Goal: Task Accomplishment & Management: Complete application form

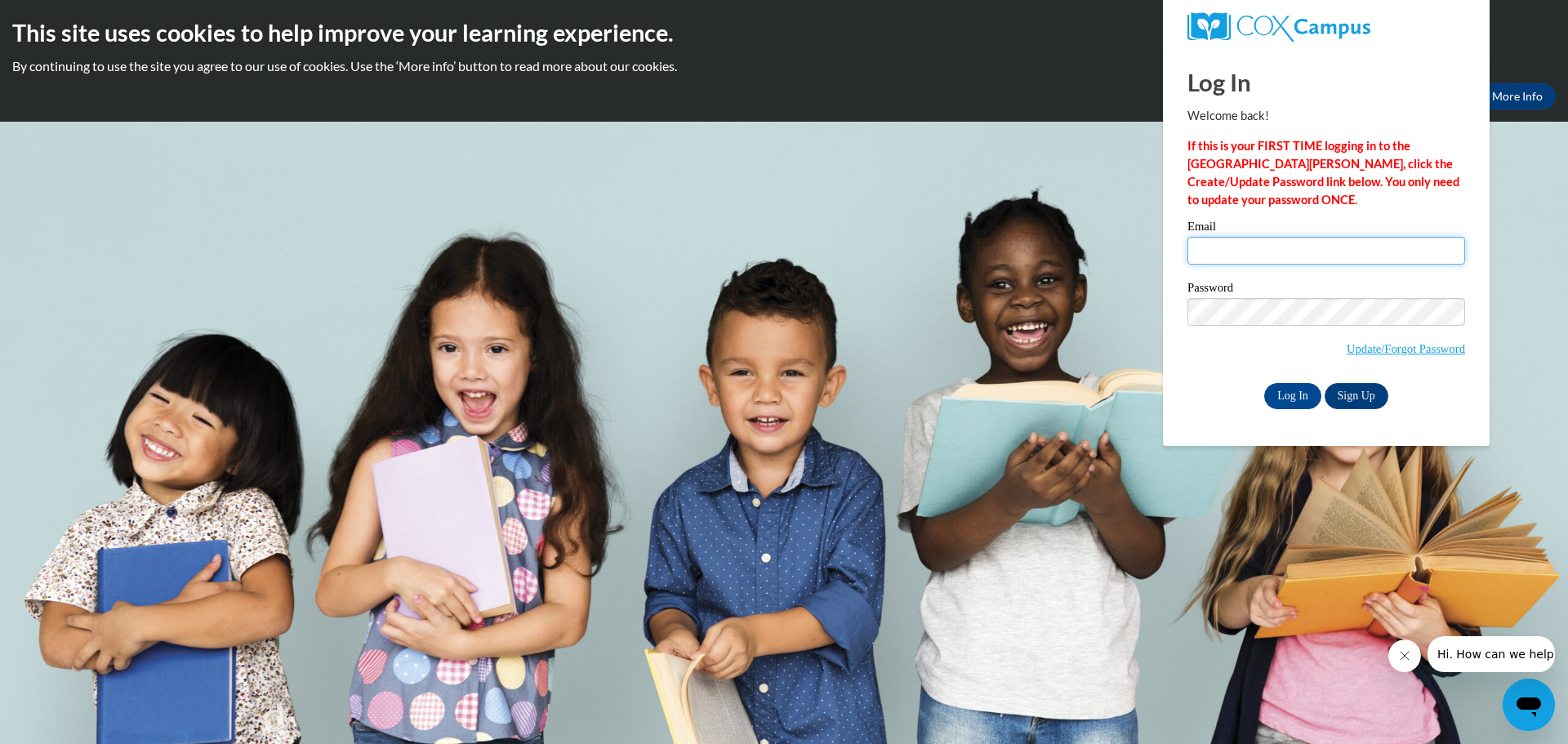
click at [1282, 257] on input "Email" at bounding box center [1326, 250] width 278 height 28
type input "nslsjohsnon@hotmail.com"
click at [1129, 307] on body "This site uses cookies to help improve your learning experience. By continuing …" at bounding box center [784, 372] width 1568 height 744
click at [1288, 392] on input "Log In" at bounding box center [1292, 396] width 57 height 26
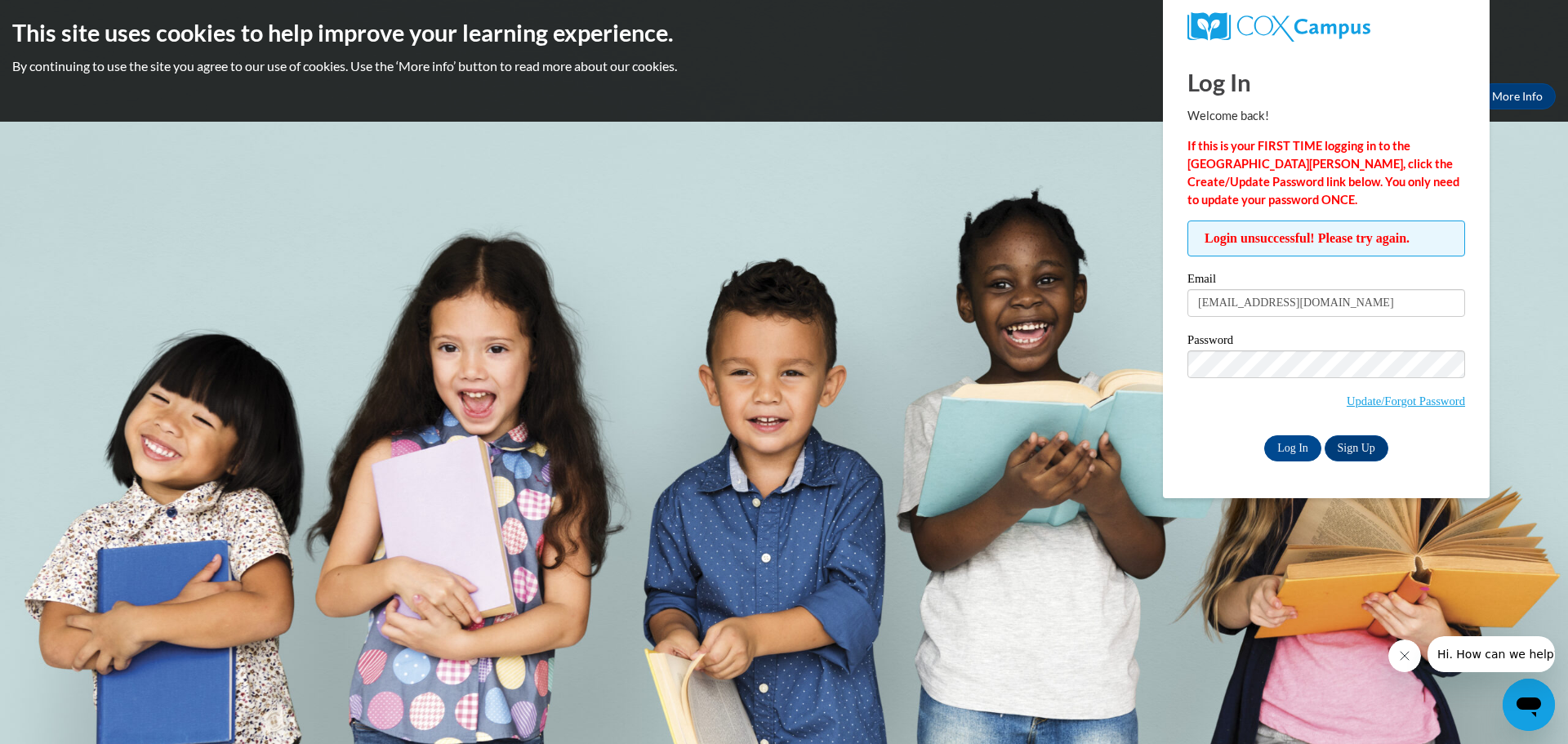
click at [826, 360] on body "This site uses cookies to help improve your learning experience. By continuing …" at bounding box center [784, 372] width 1568 height 744
click at [1292, 447] on input "Log In" at bounding box center [1292, 449] width 57 height 26
click at [1372, 404] on link "Update/Forgot Password" at bounding box center [1405, 401] width 118 height 13
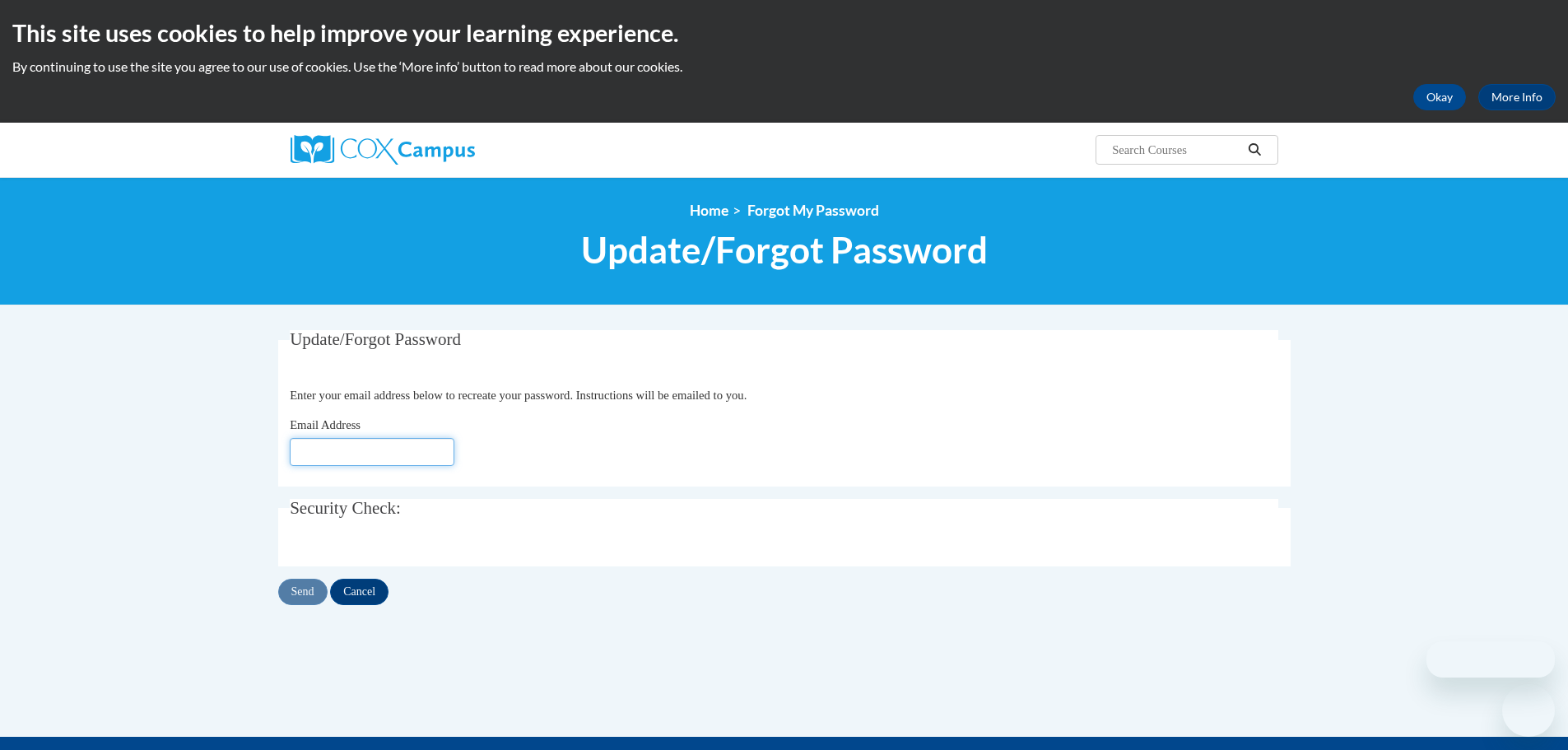
drag, startPoint x: 0, startPoint y: 0, endPoint x: 423, endPoint y: 452, distance: 619.1
click at [423, 452] on input "Email Address" at bounding box center [372, 452] width 165 height 28
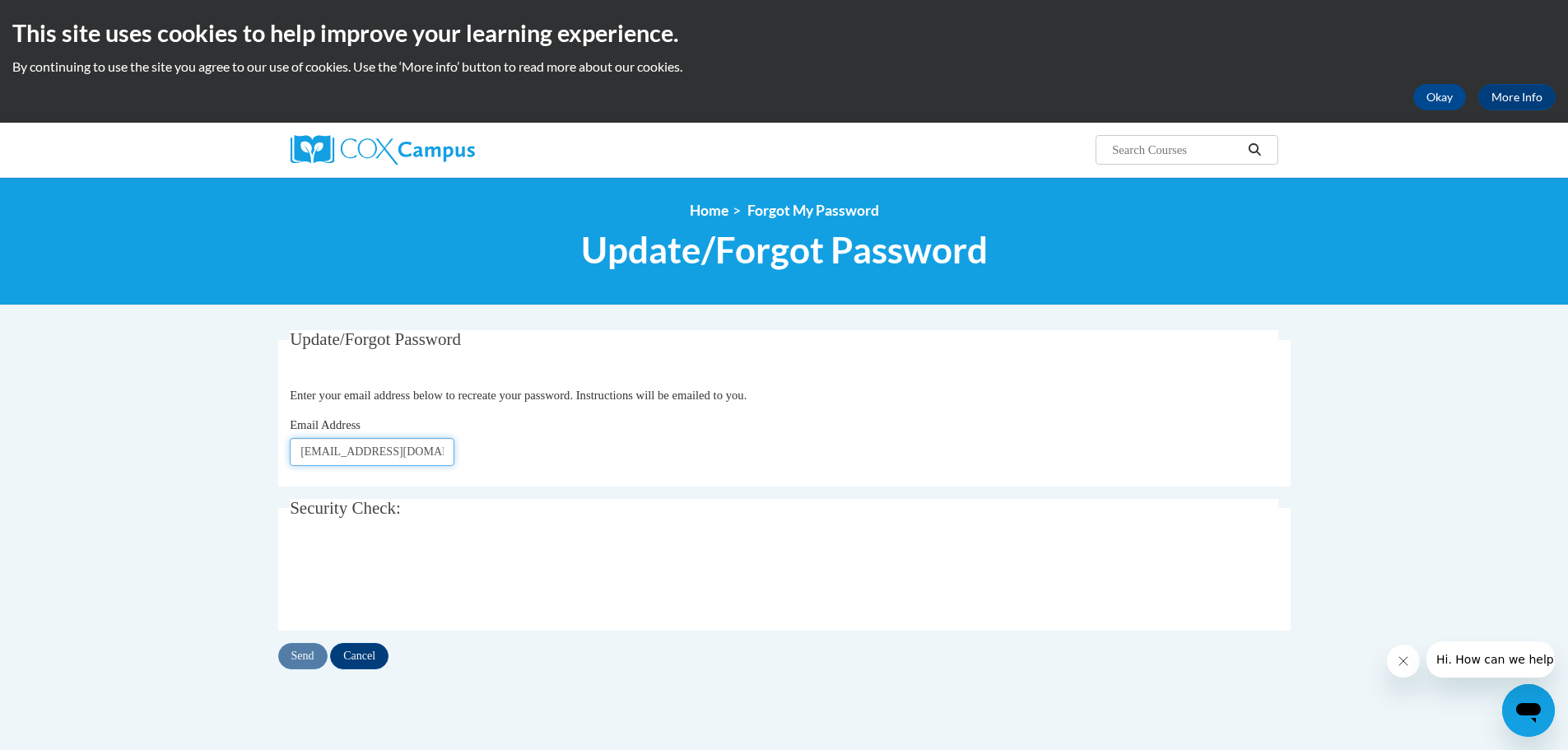
type input "[EMAIL_ADDRESS][DOMAIN_NAME]"
click at [303, 660] on input "Send" at bounding box center [302, 657] width 49 height 27
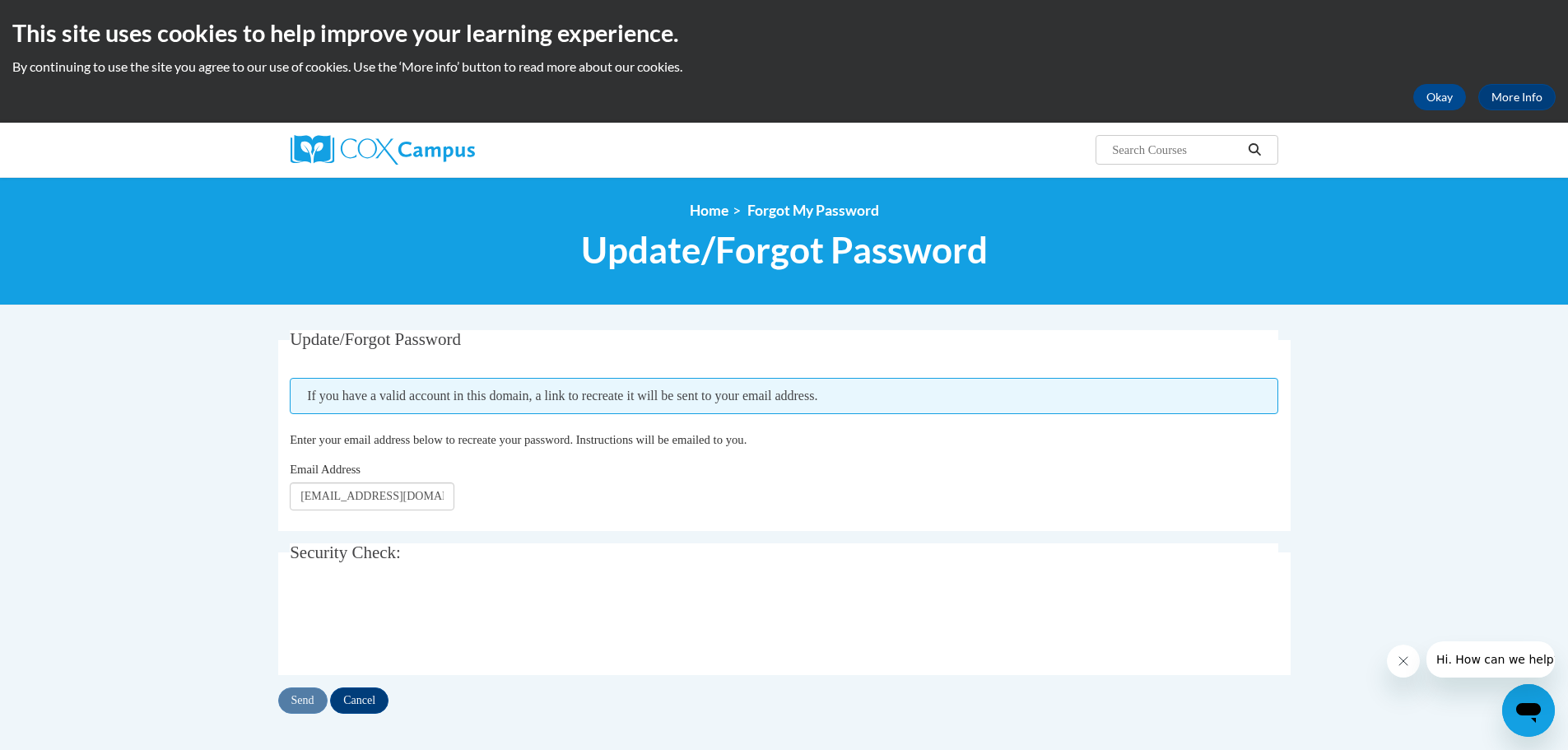
click at [22, 434] on body "This site uses cookies to help improve your learning experience. By continuing …" at bounding box center [784, 568] width 1568 height 1136
click at [362, 705] on input "Cancel" at bounding box center [359, 701] width 58 height 27
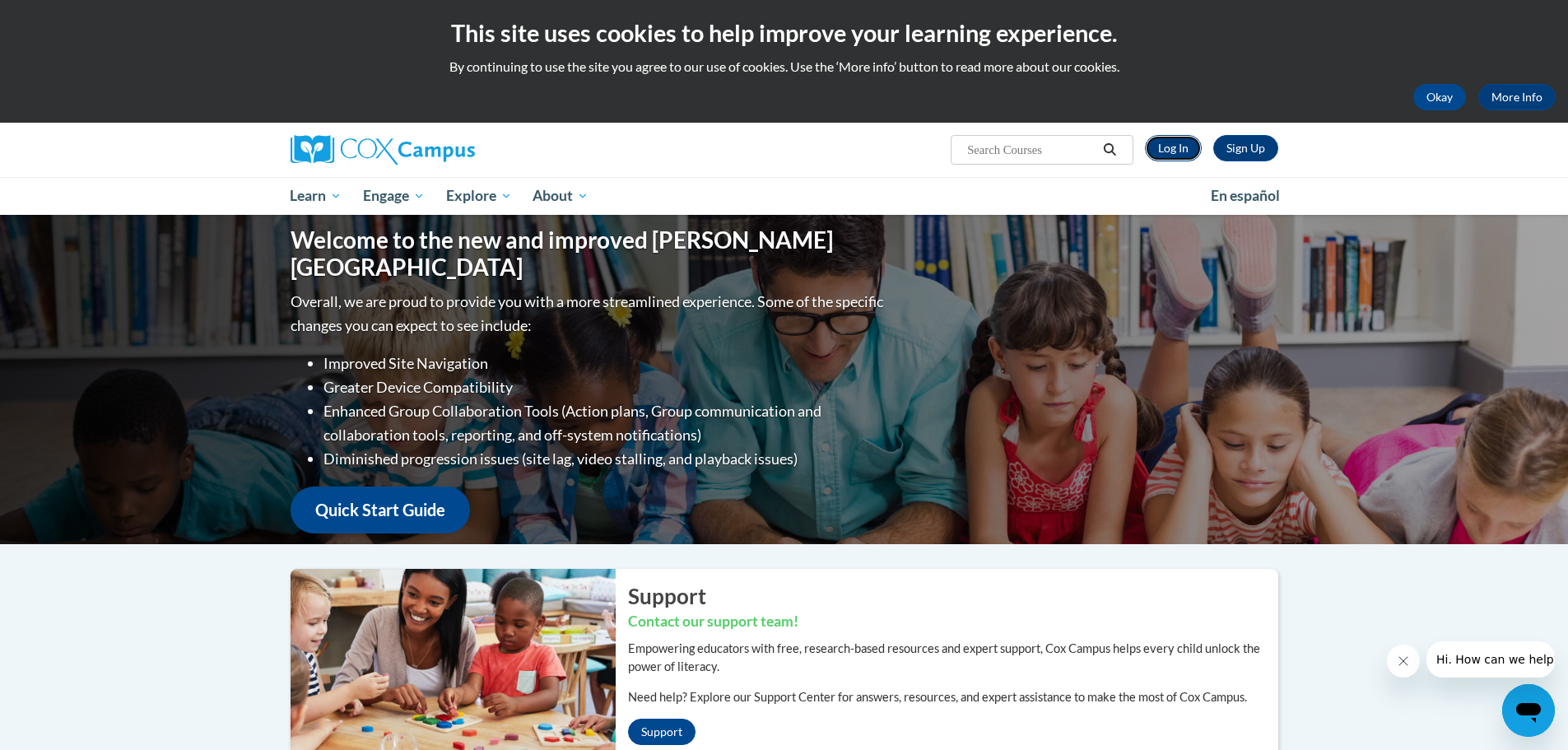
click at [1176, 156] on link "Log In" at bounding box center [1173, 148] width 57 height 27
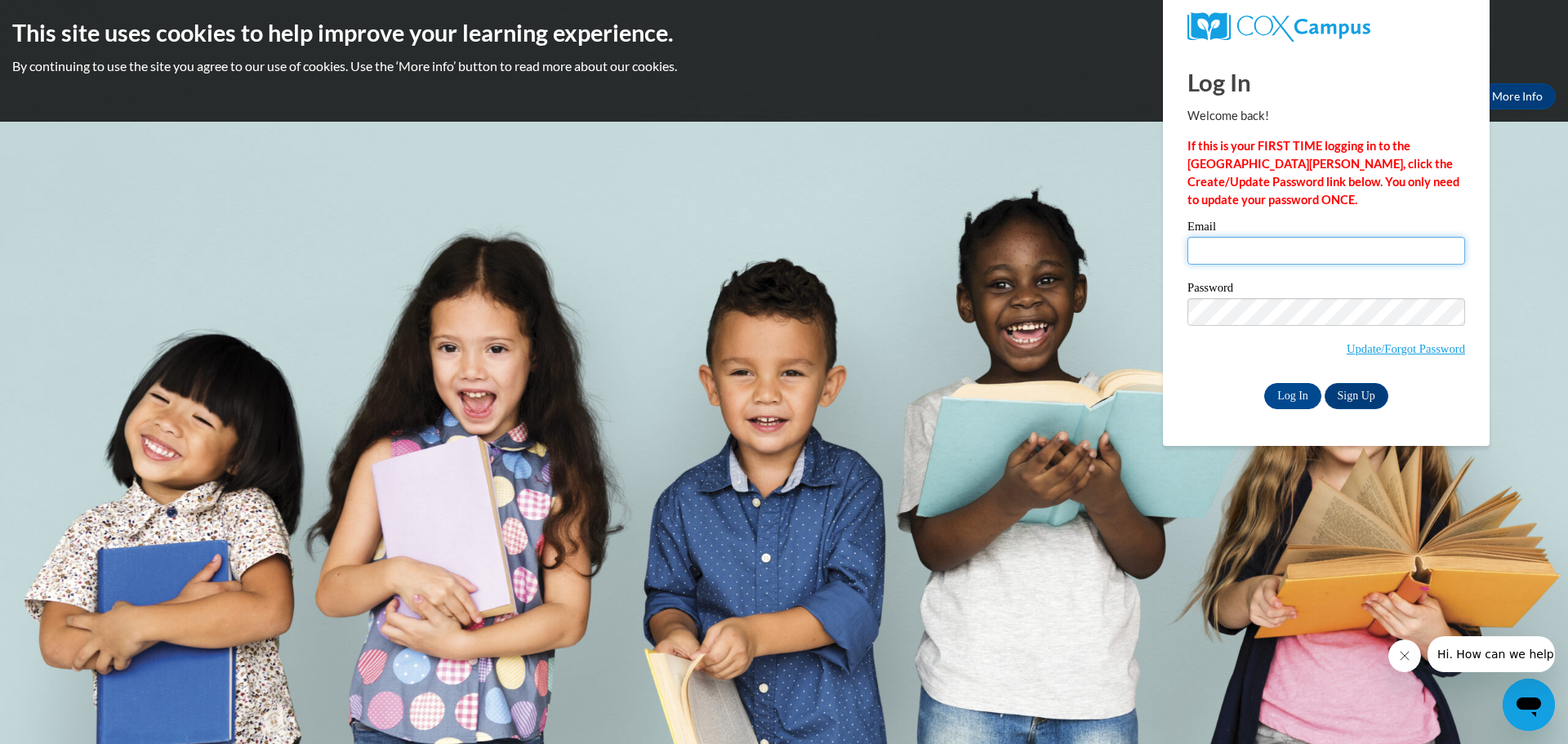
drag, startPoint x: 0, startPoint y: 0, endPoint x: 1262, endPoint y: 250, distance: 1286.5
click at [1262, 250] on input "Email" at bounding box center [1326, 250] width 278 height 28
type input "[EMAIL_ADDRESS][DOMAIN_NAME]"
click at [1236, 380] on div "Email nslsjohnson@hotmail.com Password Update/Forgot Password Log In Sign Up OR" at bounding box center [1326, 314] width 278 height 188
click at [1281, 391] on input "Log In" at bounding box center [1292, 396] width 57 height 26
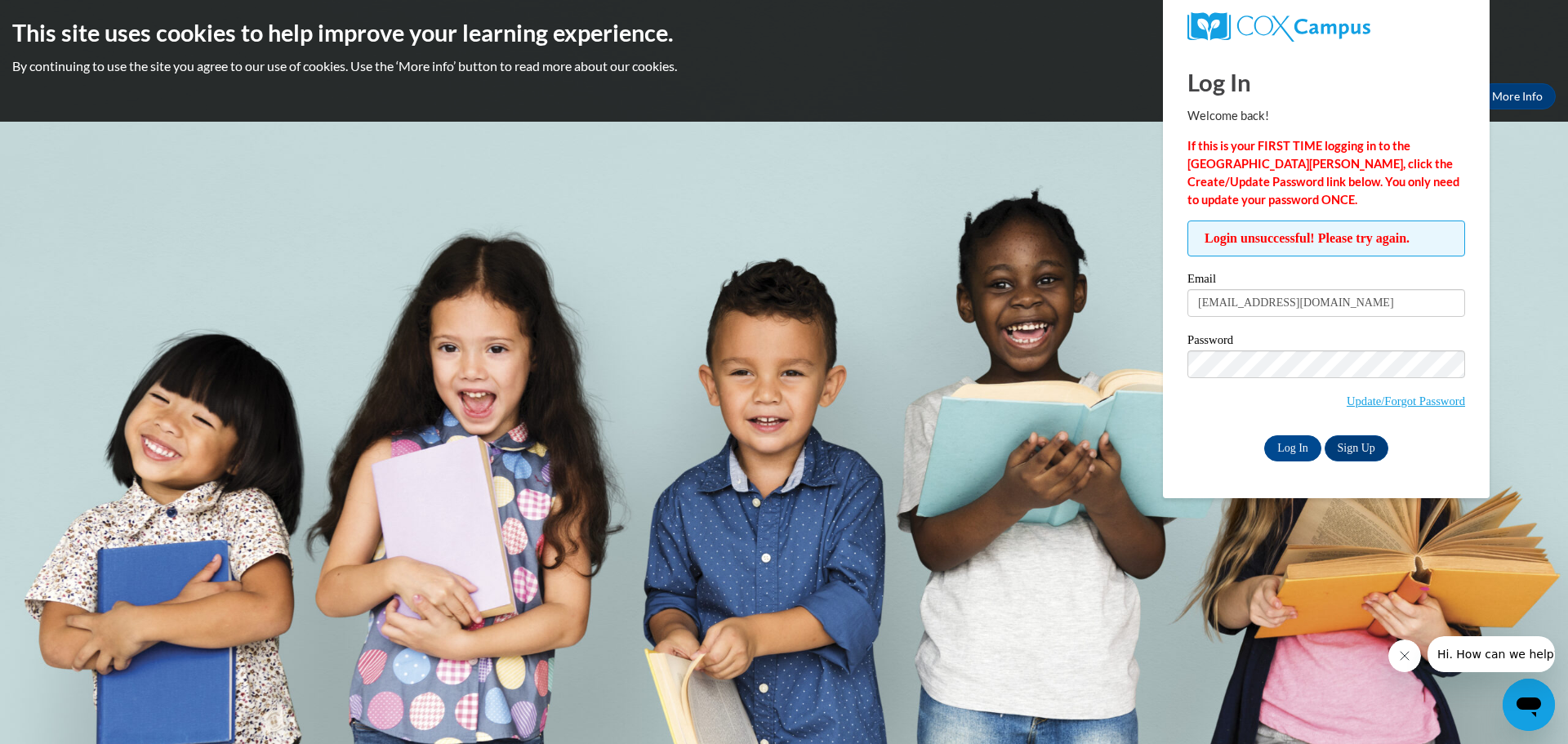
click at [1133, 358] on body "This site uses cookies to help improve your learning experience. By continuing …" at bounding box center [784, 372] width 1568 height 744
click at [1294, 440] on input "Log In" at bounding box center [1292, 449] width 57 height 26
click at [1119, 267] on body "This site uses cookies to help improve your learning experience. By continuing …" at bounding box center [784, 372] width 1568 height 744
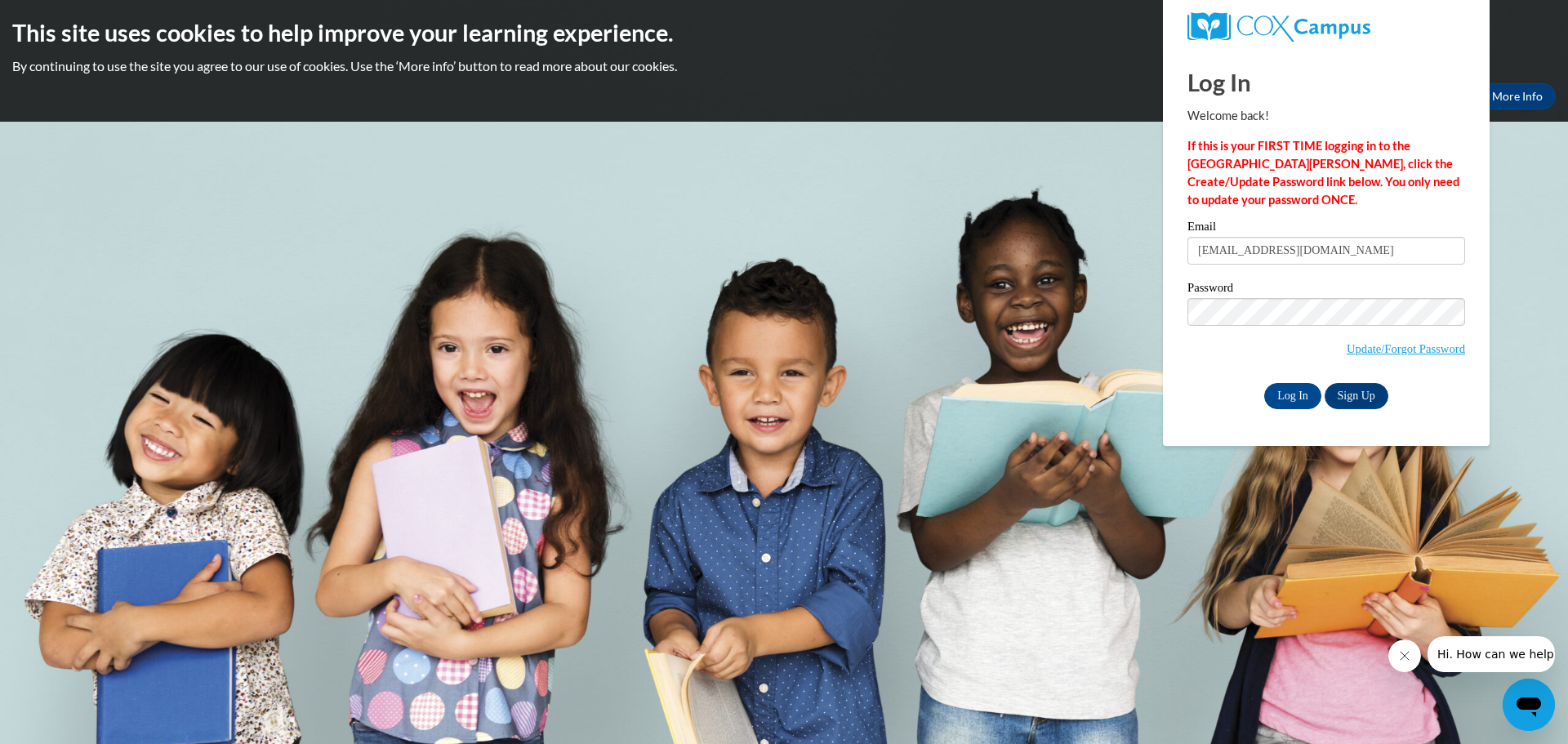
type input "[EMAIL_ADDRESS][DOMAIN_NAME]"
click at [1108, 271] on body "This site uses cookies to help improve your learning experience. By continuing …" at bounding box center [784, 372] width 1568 height 744
click at [1289, 398] on input "Log In" at bounding box center [1292, 396] width 57 height 26
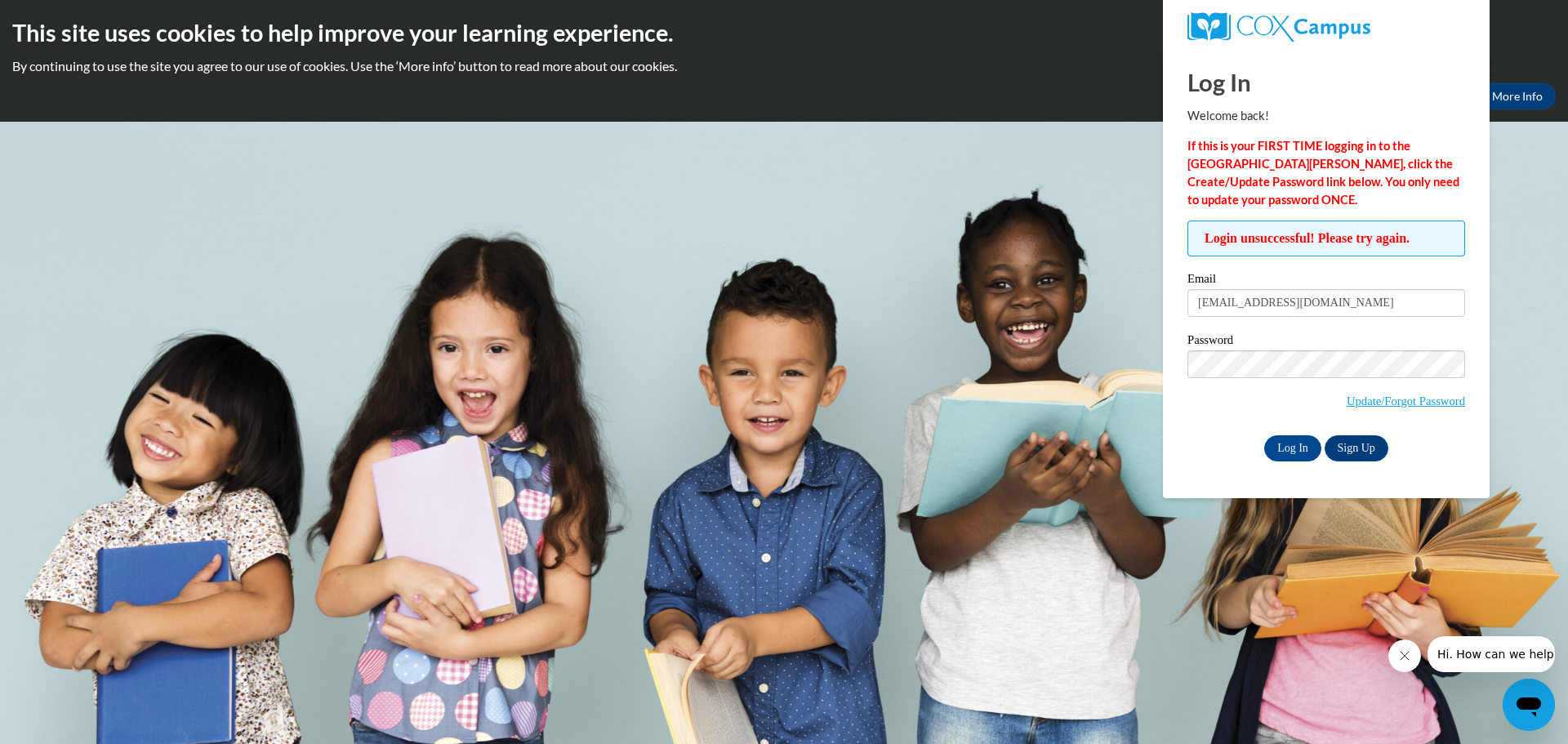
click at [1549, 274] on body "This site uses cookies to help improve your learning experience. By continuing …" at bounding box center [784, 372] width 1568 height 744
click at [803, 252] on body "This site uses cookies to help improve your learning experience. By continuing …" at bounding box center [784, 372] width 1568 height 744
click at [1289, 444] on input "Log In" at bounding box center [1292, 449] width 57 height 26
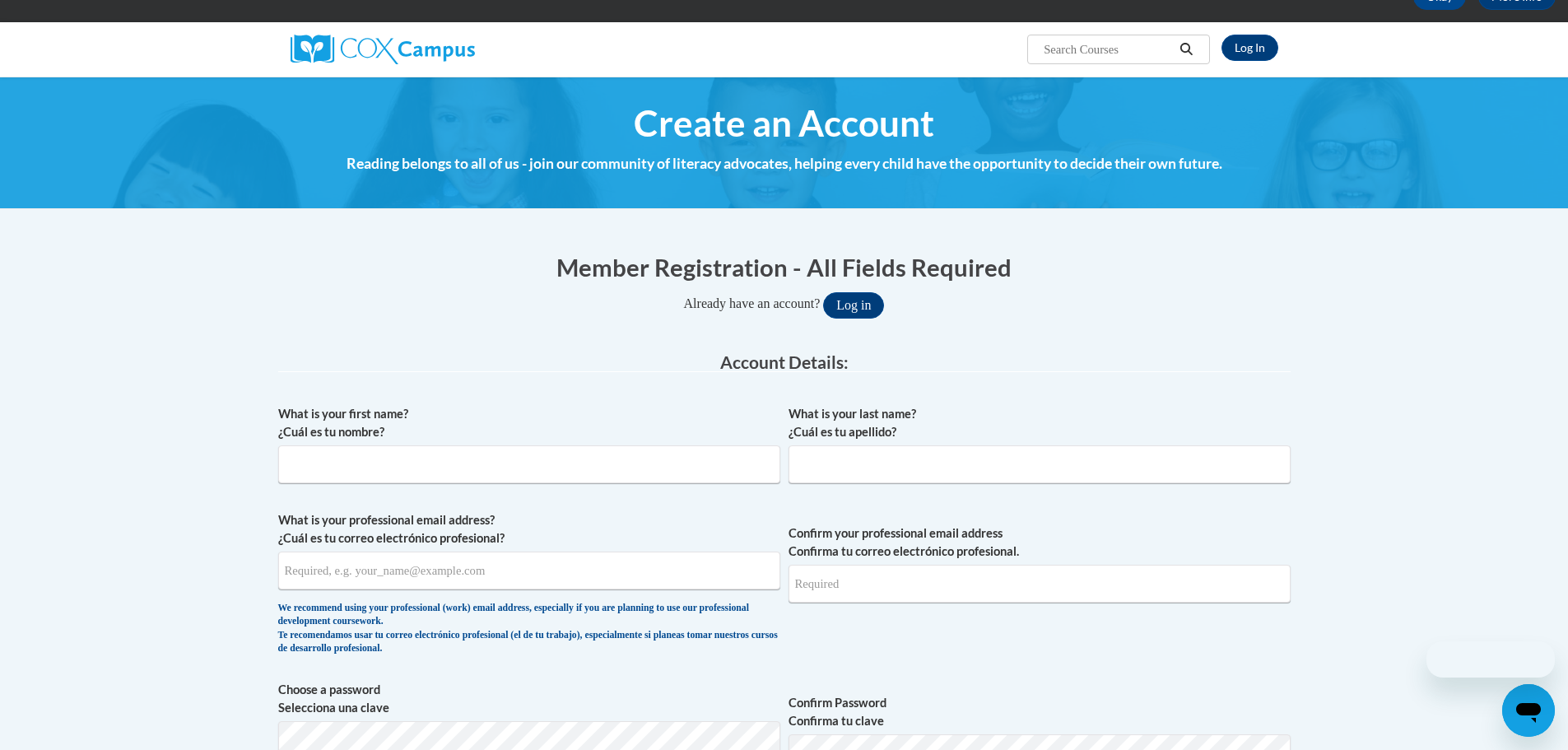
scroll to position [165, 0]
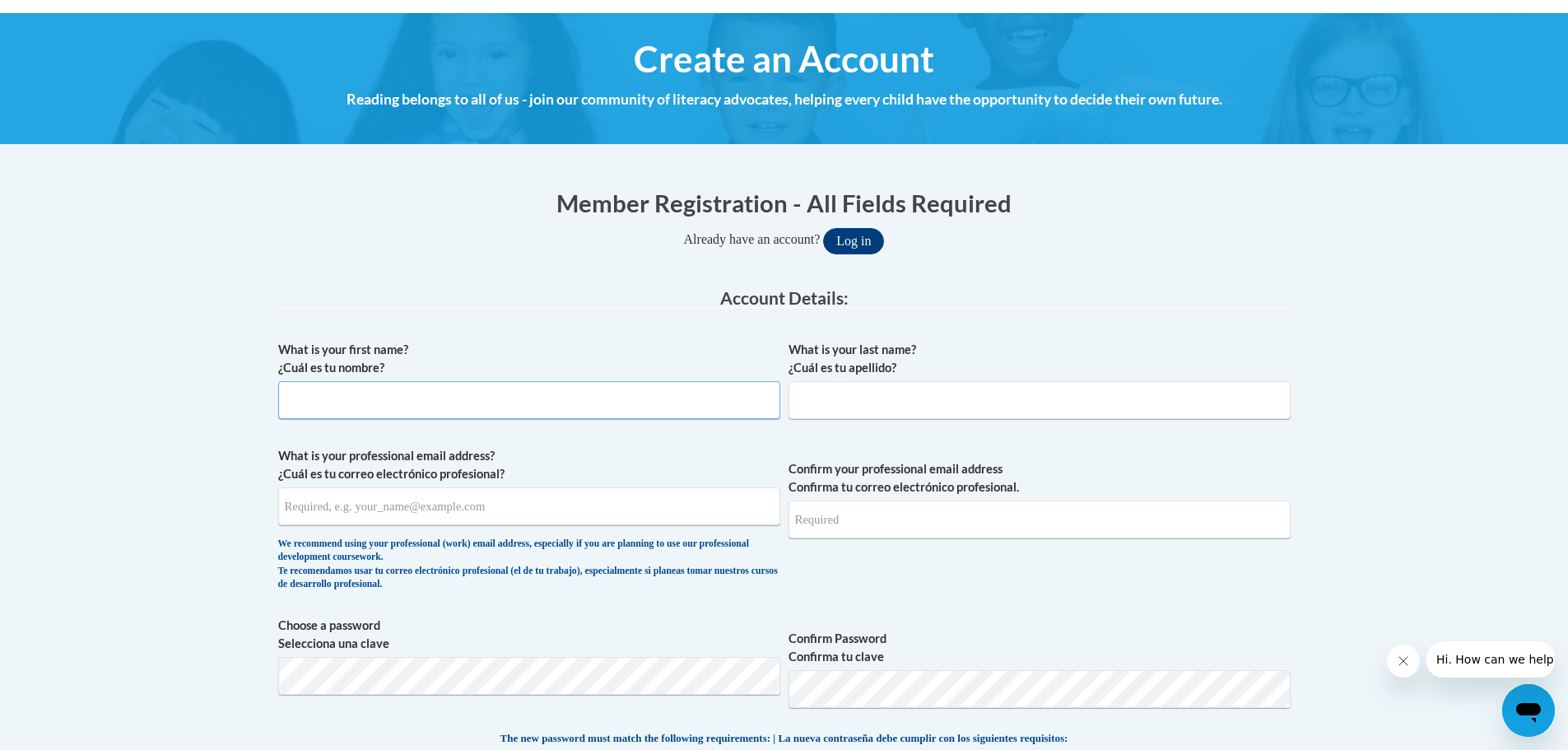
click at [513, 405] on input "What is your first name? ¿Cuál es tu nombre?" at bounding box center [529, 399] width 502 height 38
type input "[PERSON_NAME]"
click at [996, 389] on input "What is your last name? ¿Cuál es tu apellido?" at bounding box center [1039, 399] width 502 height 38
type input "[PERSON_NAME]"
click at [699, 489] on input "What is your professional email address? ¿Cuál es tu correo electrónico profesi…" at bounding box center [529, 506] width 502 height 38
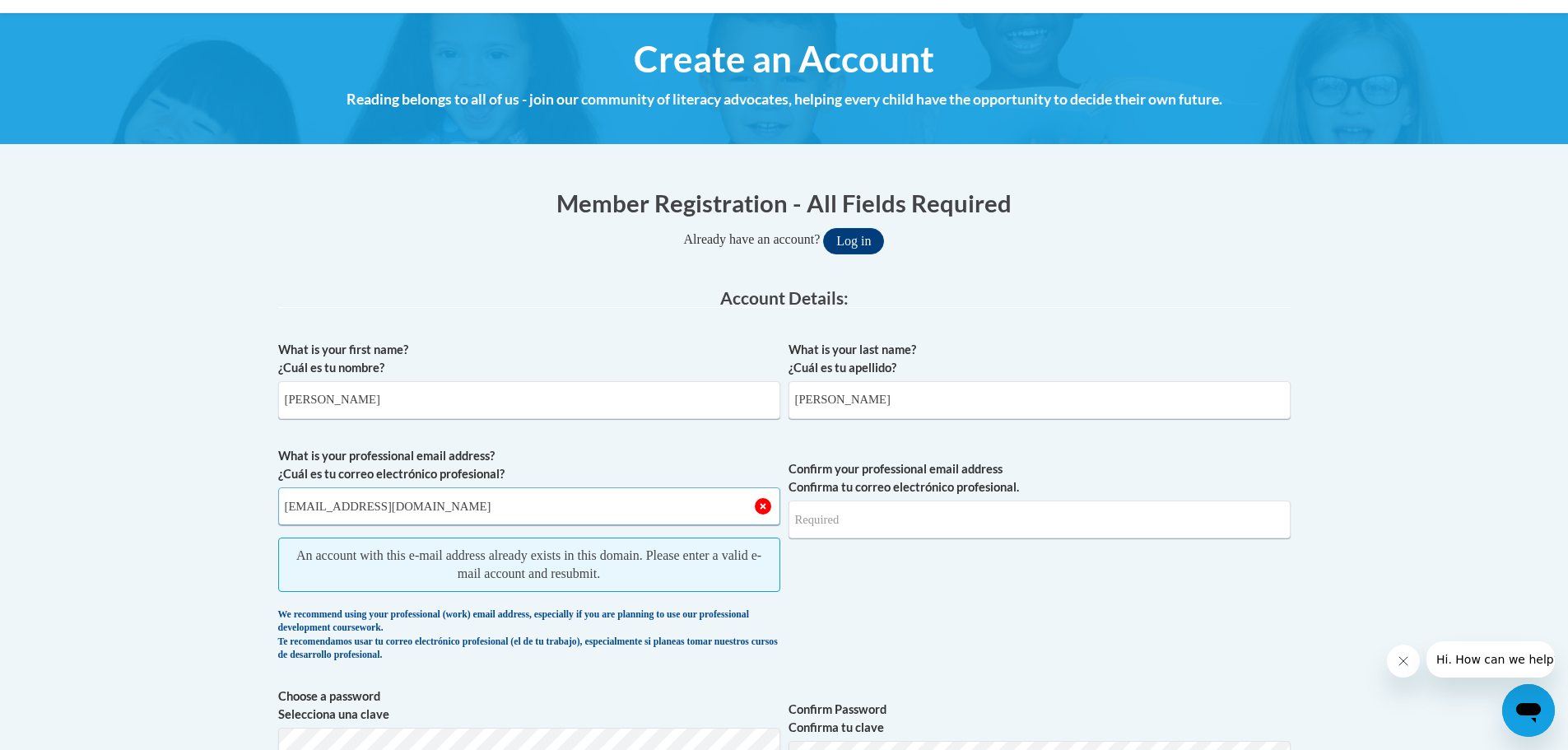
type input "[EMAIL_ADDRESS][DOMAIN_NAME]"
